Goal: Task Accomplishment & Management: Complete application form

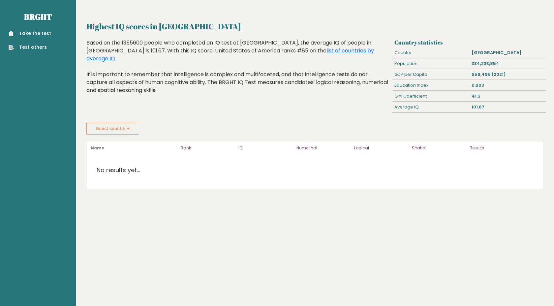
click at [23, 34] on link "Take the test" at bounding box center [30, 33] width 43 height 7
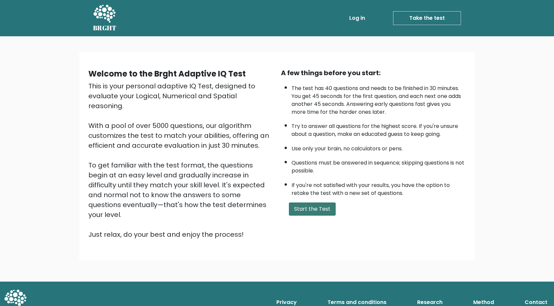
click at [308, 208] on button "Start the Test" at bounding box center [312, 209] width 47 height 13
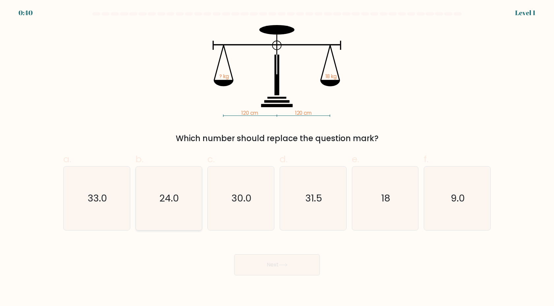
click at [188, 189] on icon "24.0" at bounding box center [169, 199] width 64 height 64
click at [277, 157] on input "b. 24.0" at bounding box center [277, 155] width 0 height 4
radio input "true"
click at [236, 188] on icon "30.0" at bounding box center [241, 199] width 64 height 64
click at [277, 157] on input "c. 30.0" at bounding box center [277, 155] width 0 height 4
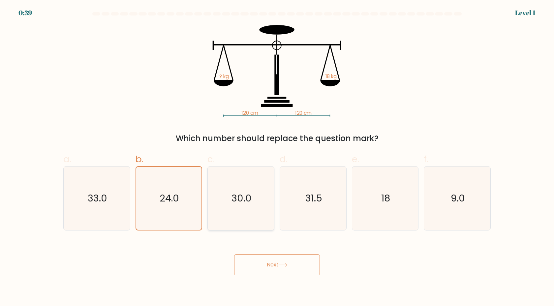
radio input "true"
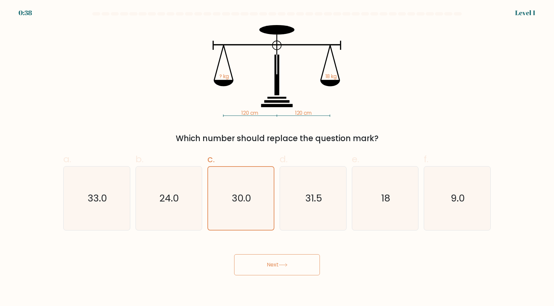
drag, startPoint x: 307, startPoint y: 256, endPoint x: 312, endPoint y: 252, distance: 6.0
click at [307, 256] on button "Next" at bounding box center [277, 264] width 86 height 21
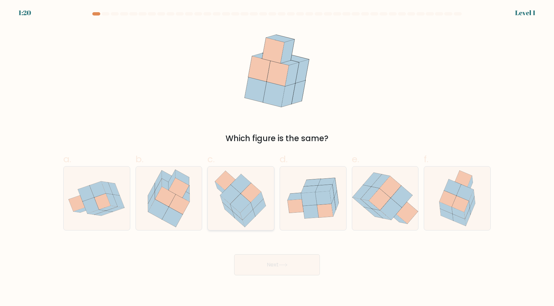
click at [272, 192] on div at bounding box center [241, 198] width 67 height 64
click at [277, 157] on input "c." at bounding box center [277, 155] width 0 height 4
radio input "true"
drag, startPoint x: 285, startPoint y: 265, endPoint x: 286, endPoint y: 261, distance: 4.7
click at [286, 262] on button "Next" at bounding box center [277, 264] width 86 height 21
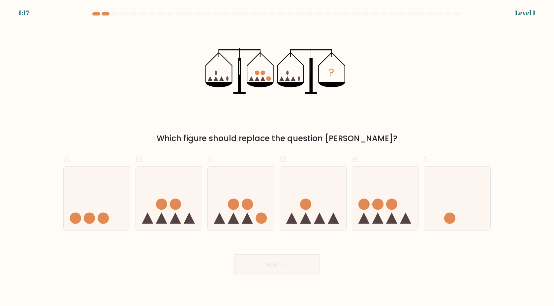
click at [237, 210] on icon at bounding box center [241, 198] width 66 height 55
click at [277, 157] on input "c." at bounding box center [277, 155] width 0 height 4
radio input "true"
drag, startPoint x: 265, startPoint y: 265, endPoint x: 260, endPoint y: 239, distance: 27.3
click at [266, 262] on button "Next" at bounding box center [277, 264] width 86 height 21
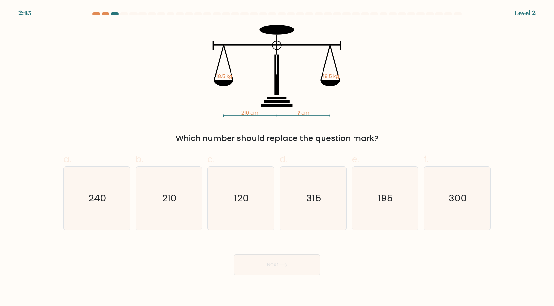
drag, startPoint x: 258, startPoint y: 273, endPoint x: 259, endPoint y: 265, distance: 7.7
click at [258, 270] on button "Next" at bounding box center [277, 264] width 86 height 21
drag, startPoint x: 250, startPoint y: 197, endPoint x: 251, endPoint y: 191, distance: 6.0
click at [250, 197] on icon "120" at bounding box center [241, 199] width 64 height 64
click at [277, 157] on input "c. 120" at bounding box center [277, 155] width 0 height 4
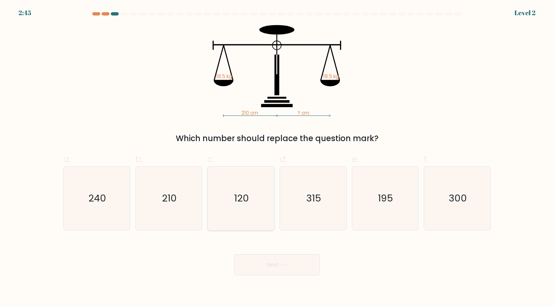
radio input "true"
click at [252, 258] on button "Next" at bounding box center [277, 264] width 86 height 21
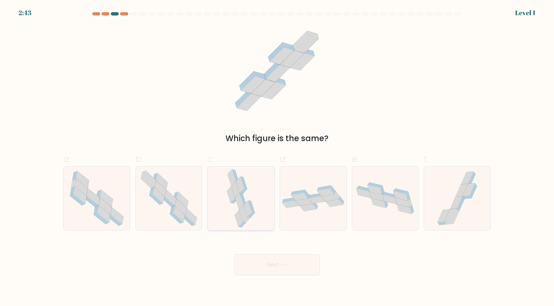
click at [241, 216] on icon at bounding box center [239, 218] width 8 height 17
click at [277, 157] on input "c." at bounding box center [277, 155] width 0 height 4
radio input "true"
drag, startPoint x: 246, startPoint y: 264, endPoint x: 246, endPoint y: 248, distance: 16.2
click at [246, 264] on button "Next" at bounding box center [277, 264] width 86 height 21
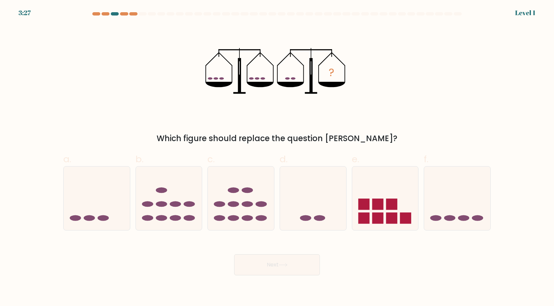
click at [244, 277] on body "3:27 Level 1" at bounding box center [277, 153] width 554 height 306
click at [228, 218] on ellipse at bounding box center [233, 219] width 11 height 6
click at [277, 157] on input "c." at bounding box center [277, 155] width 0 height 4
radio input "true"
click at [254, 268] on button "Next" at bounding box center [277, 264] width 86 height 21
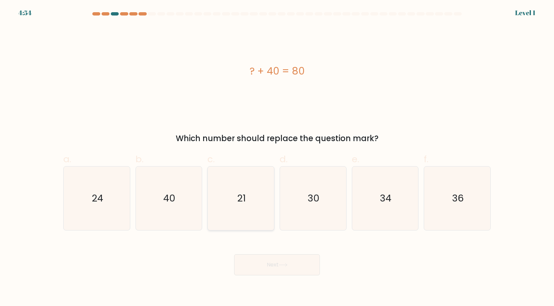
click at [246, 222] on icon "21" at bounding box center [241, 199] width 64 height 64
click at [277, 157] on input "c. 21" at bounding box center [277, 155] width 0 height 4
radio input "true"
click at [252, 254] on button "Next" at bounding box center [277, 264] width 86 height 21
click at [249, 227] on icon "21" at bounding box center [241, 198] width 63 height 63
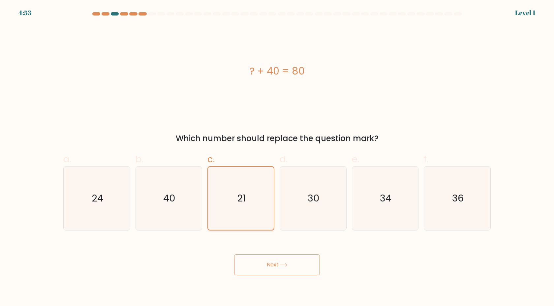
click at [277, 157] on input "c. 21" at bounding box center [277, 155] width 0 height 4
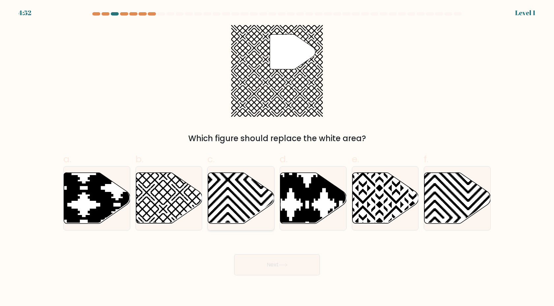
drag, startPoint x: 249, startPoint y: 218, endPoint x: 249, endPoint y: 230, distance: 12.5
click at [249, 217] on icon at bounding box center [262, 172] width 134 height 134
click at [277, 157] on input "c." at bounding box center [277, 155] width 0 height 4
radio input "true"
click at [250, 250] on div "Next" at bounding box center [277, 257] width 436 height 37
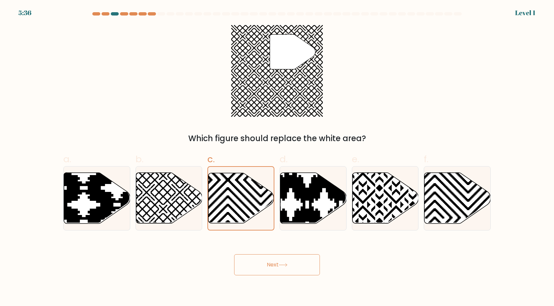
drag, startPoint x: 252, startPoint y: 257, endPoint x: 252, endPoint y: 234, distance: 23.1
click at [252, 252] on div "Next" at bounding box center [277, 257] width 436 height 37
click at [252, 227] on div at bounding box center [241, 198] width 67 height 64
click at [277, 157] on input "c." at bounding box center [277, 155] width 0 height 4
